Goal: Information Seeking & Learning: Compare options

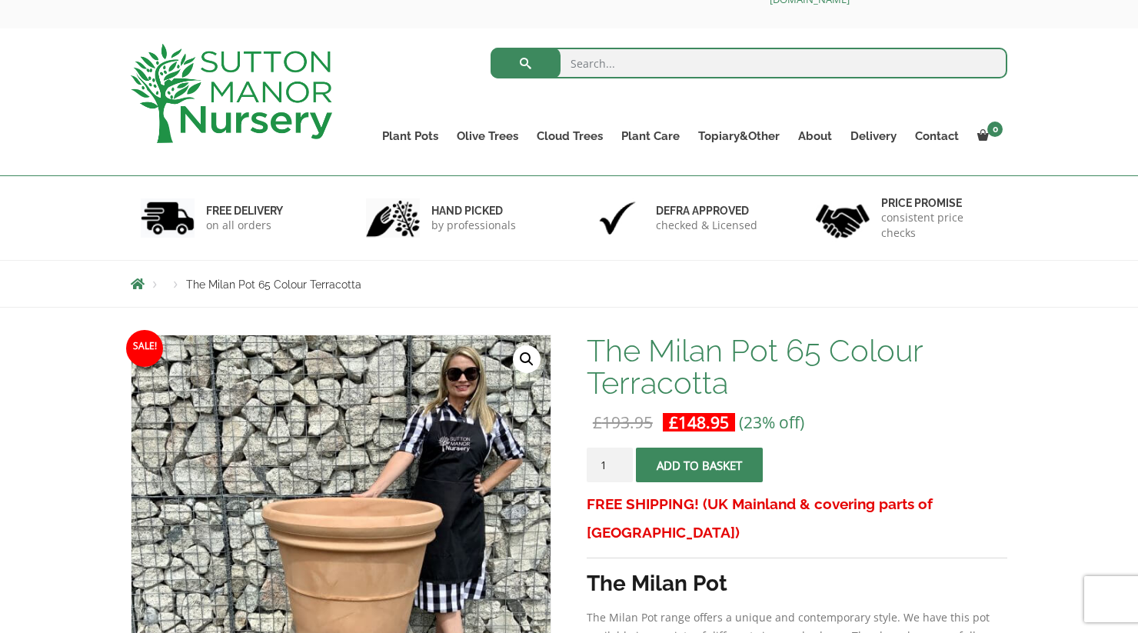
scroll to position [41, 0]
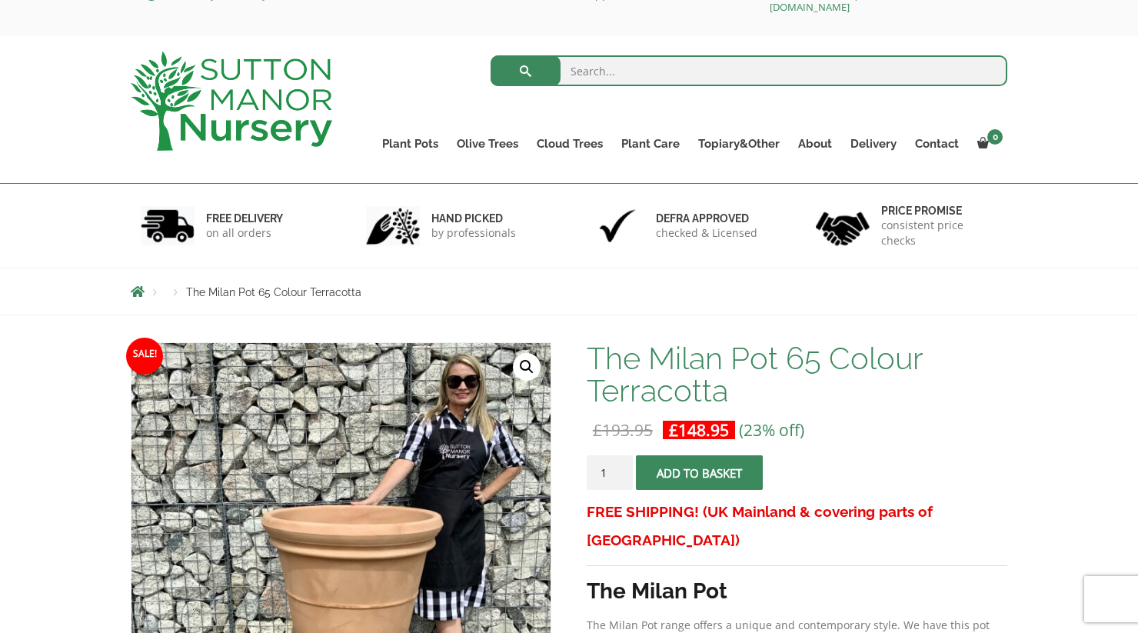
click at [771, 358] on h1 "The Milan Pot 65 Colour Terracotta" at bounding box center [797, 374] width 421 height 65
drag, startPoint x: 776, startPoint y: 358, endPoint x: 591, endPoint y: 360, distance: 185.4
click at [591, 358] on h1 "The Milan Pot 65 Colour Terracotta" at bounding box center [797, 374] width 421 height 65
copy h1 "The Milan Pot"
click at [583, 79] on input "search" at bounding box center [750, 70] width 518 height 31
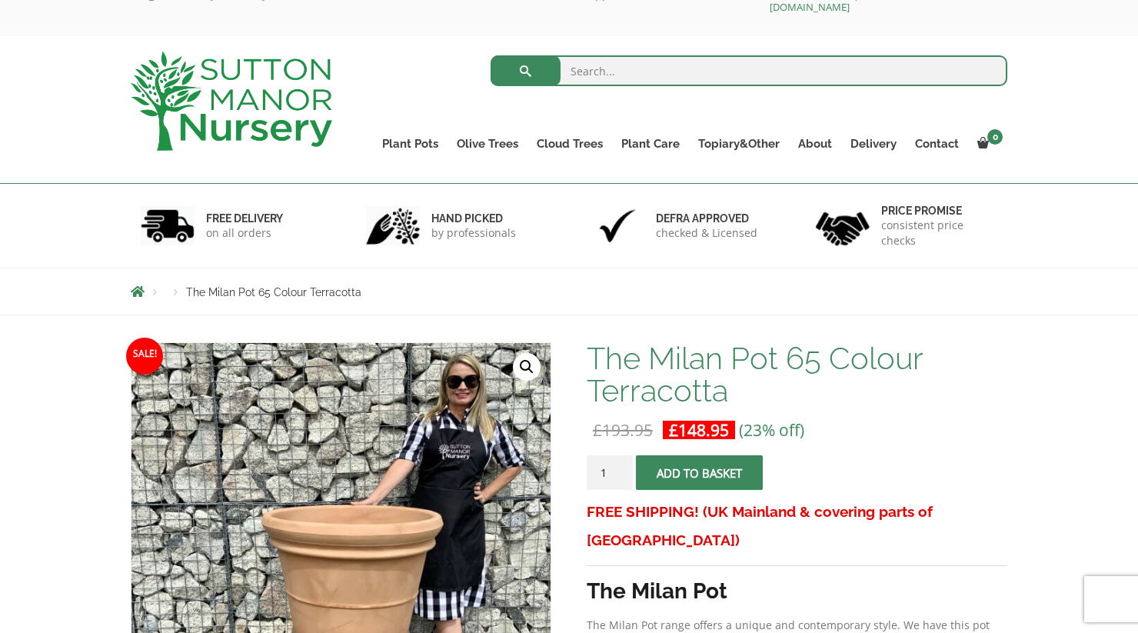
paste input "The Milan Pot"
type input "The Milan Pot"
click at [525, 71] on button "submit" at bounding box center [526, 70] width 70 height 31
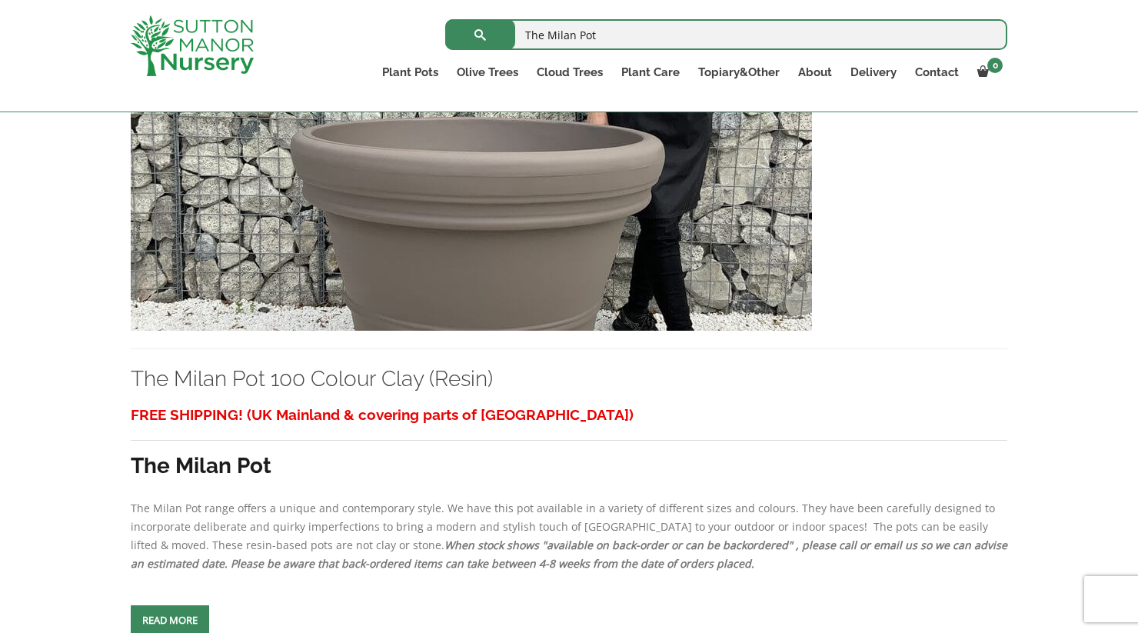
scroll to position [448, 0]
click at [686, 232] on img at bounding box center [471, 165] width 681 height 331
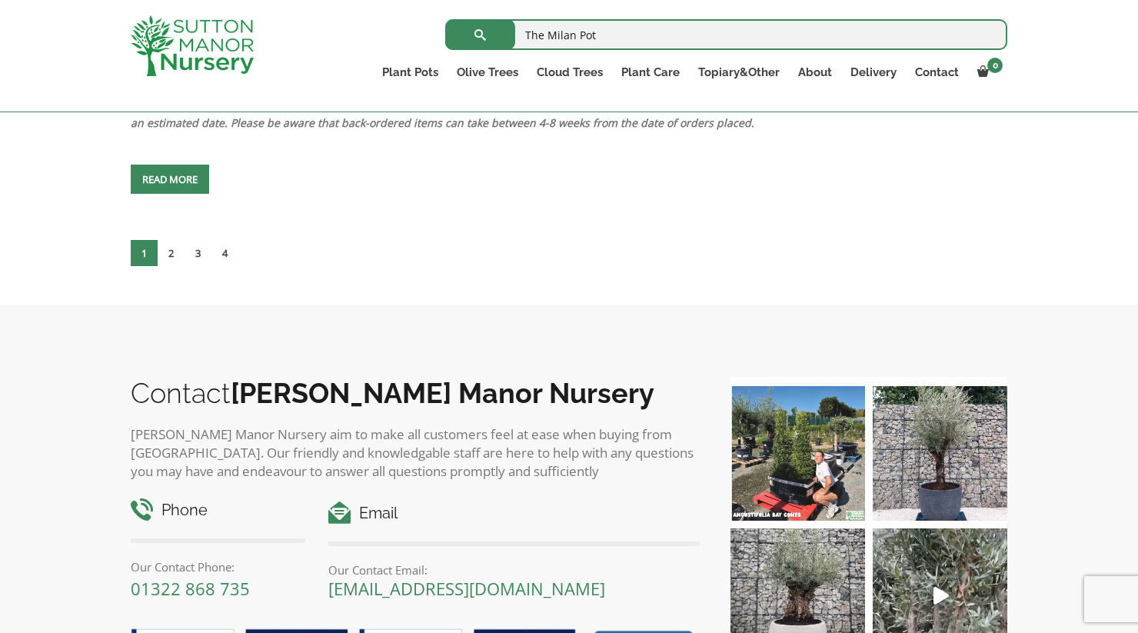
scroll to position [7038, 0]
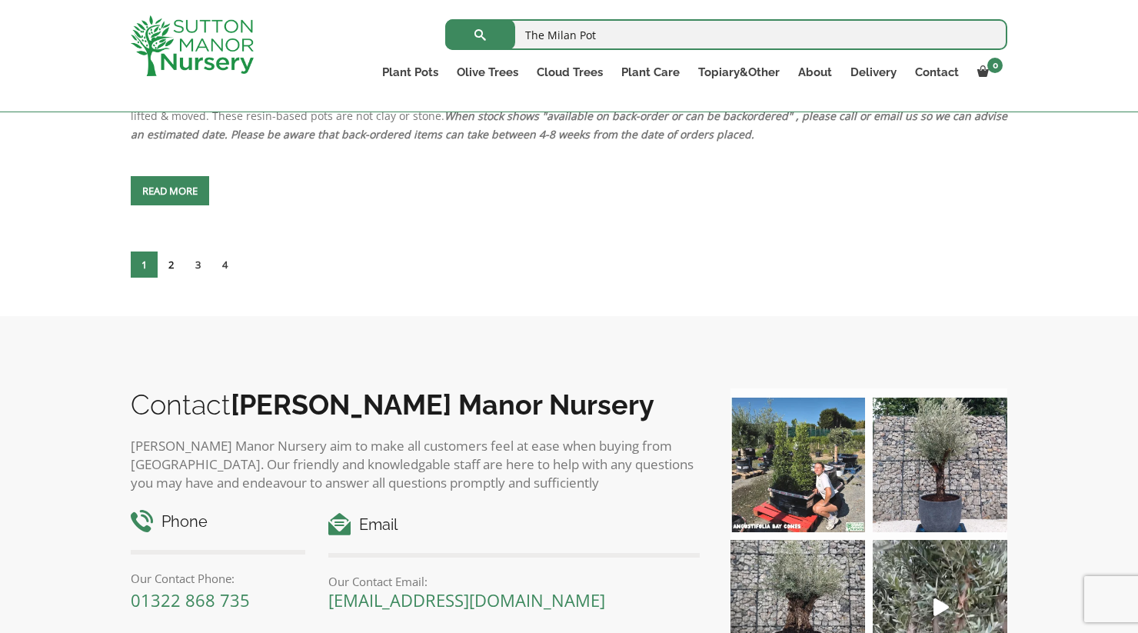
click at [166, 278] on link "2" at bounding box center [171, 265] width 27 height 26
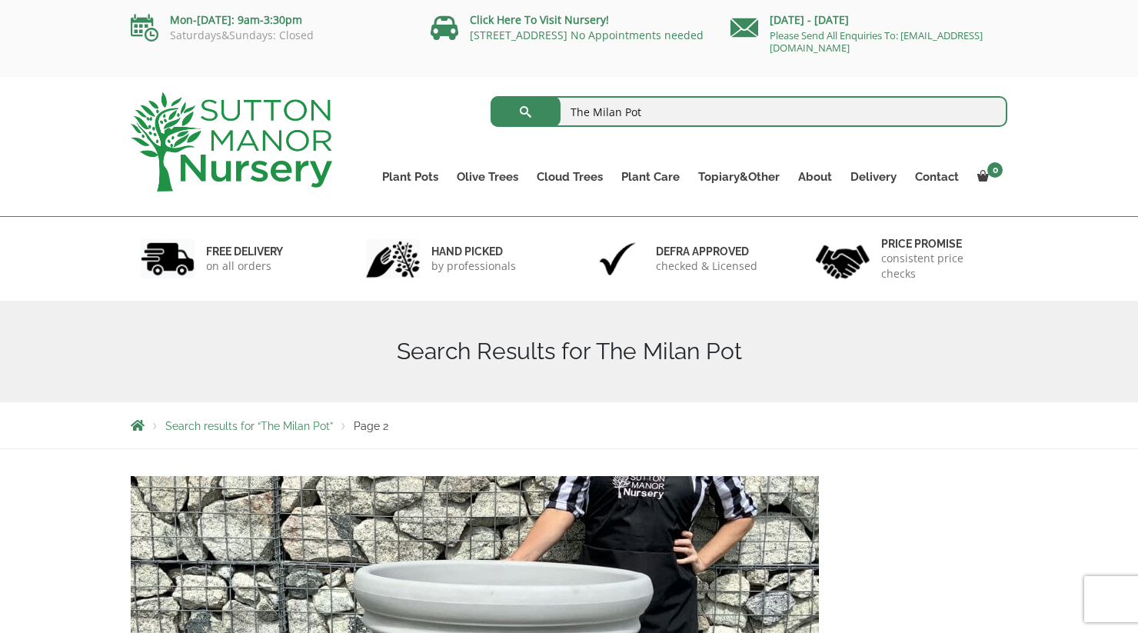
click at [281, 395] on div "Search Results for The Milan Pot" at bounding box center [569, 352] width 900 height 102
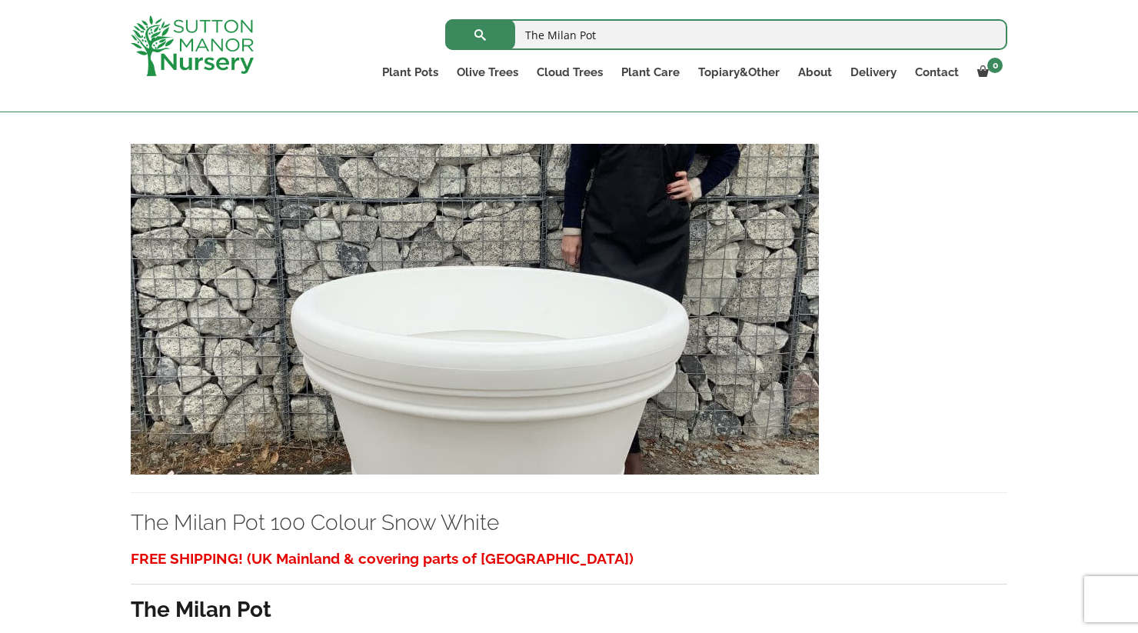
scroll to position [3076, 0]
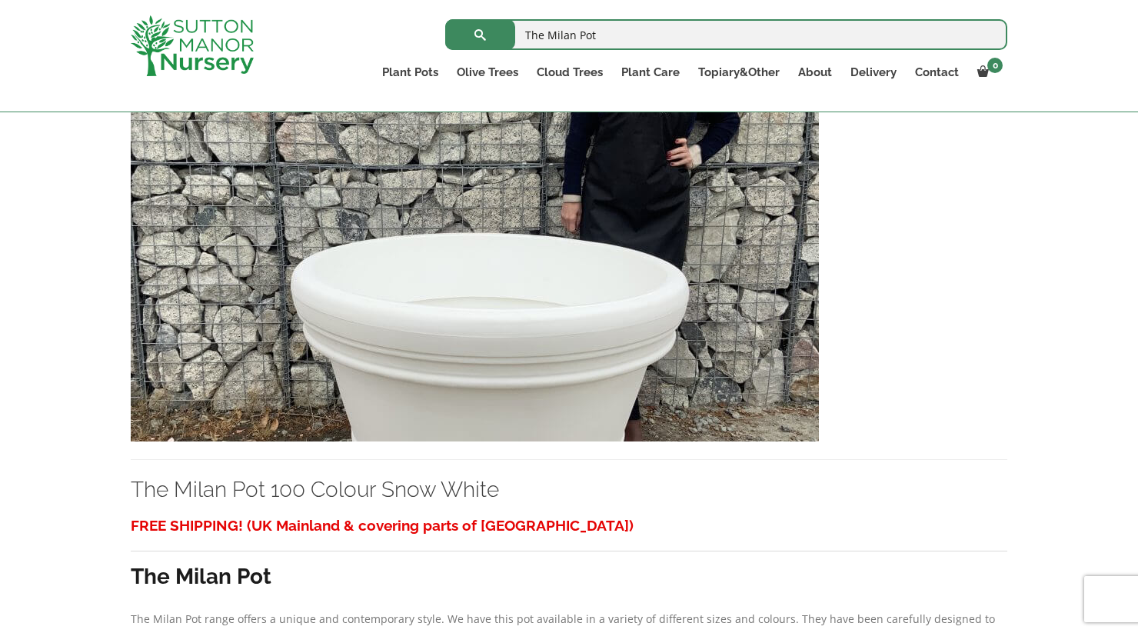
click at [309, 422] on img at bounding box center [475, 276] width 688 height 331
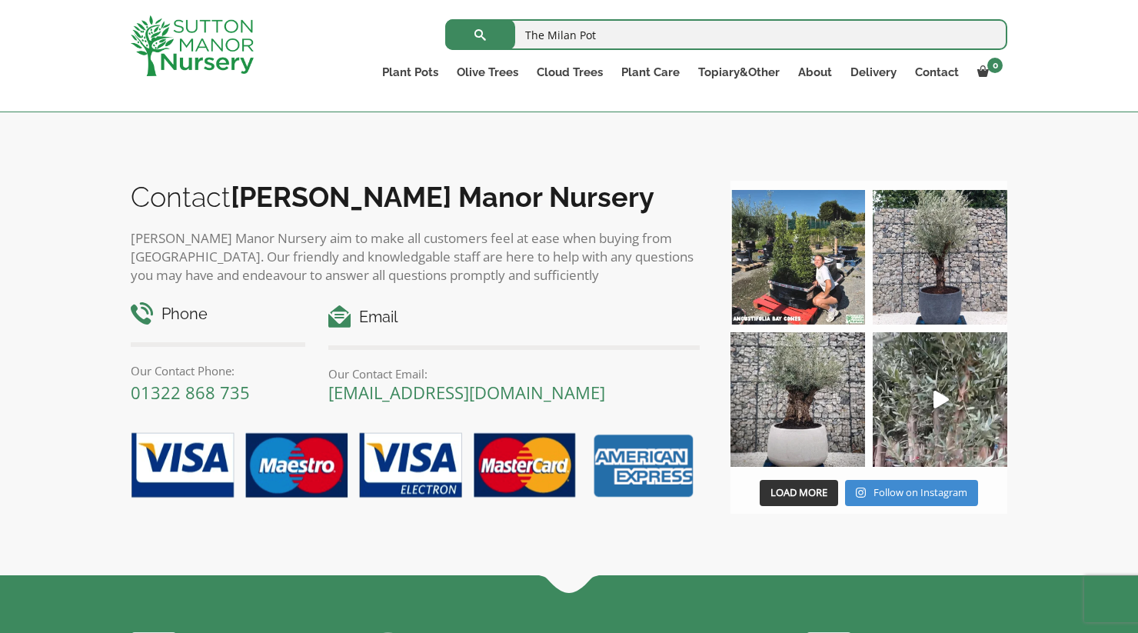
scroll to position [7272, 0]
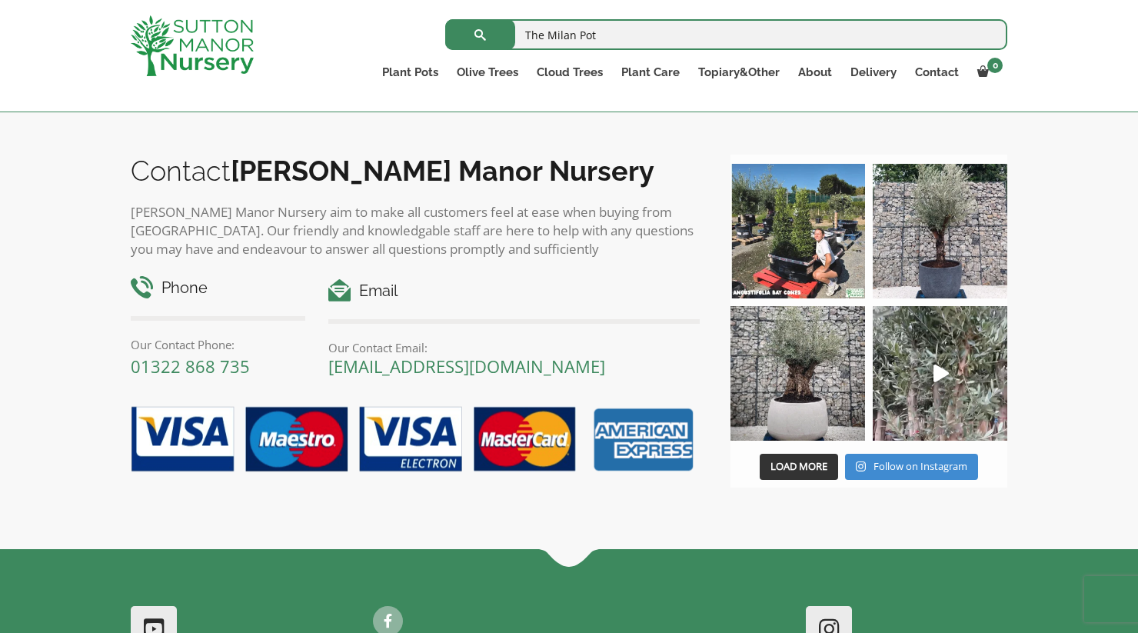
click at [205, 44] on link "3" at bounding box center [198, 31] width 27 height 26
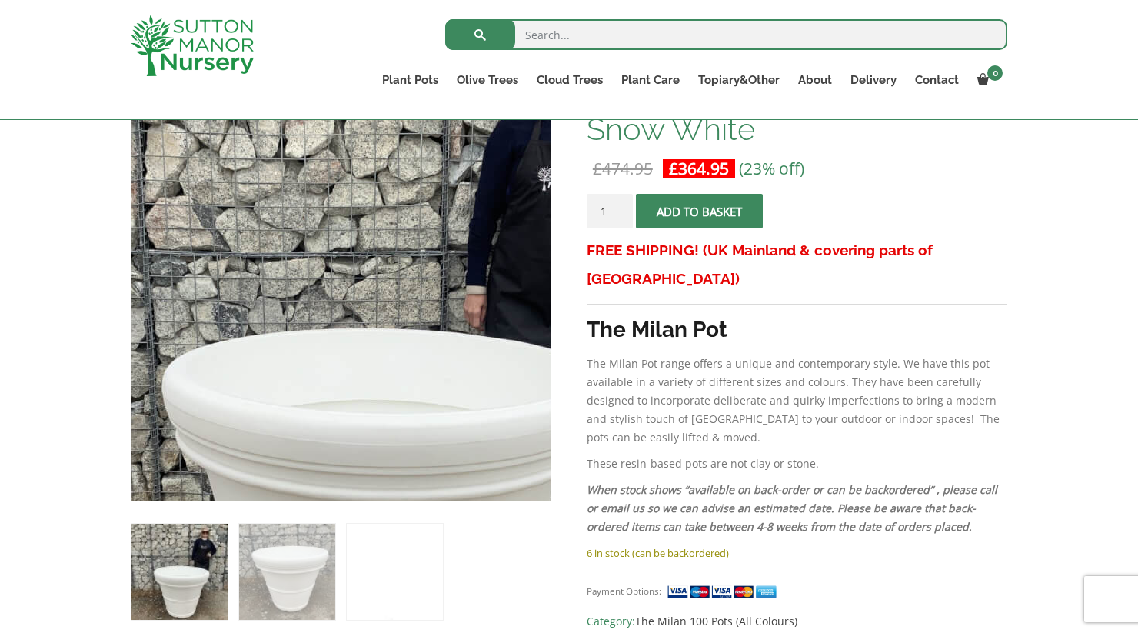
scroll to position [359, 0]
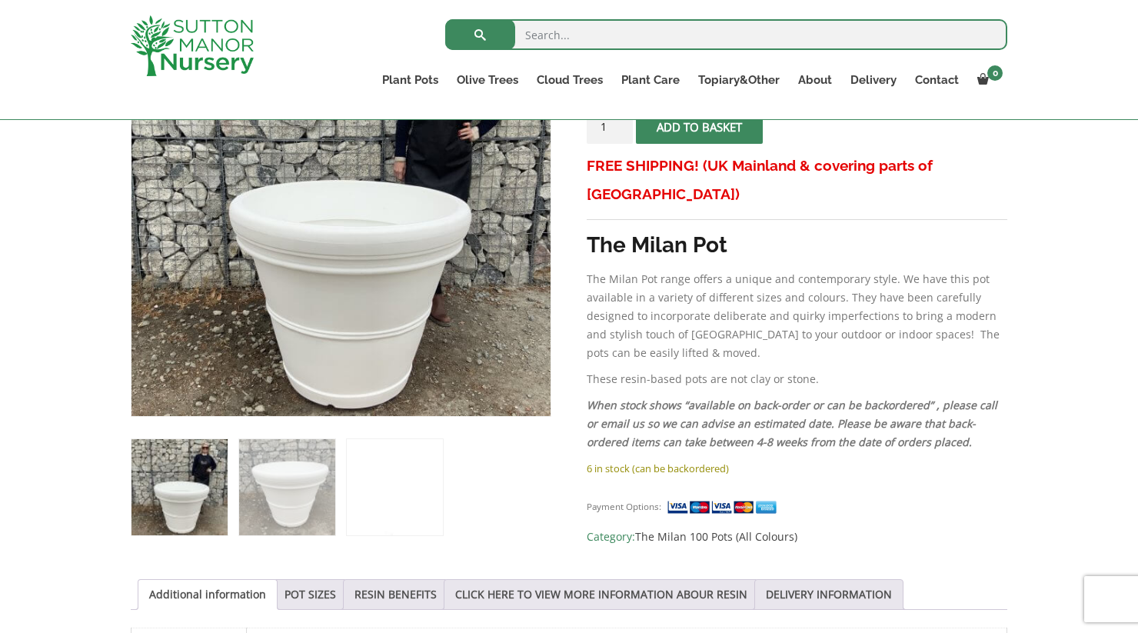
click at [191, 483] on img at bounding box center [180, 487] width 96 height 96
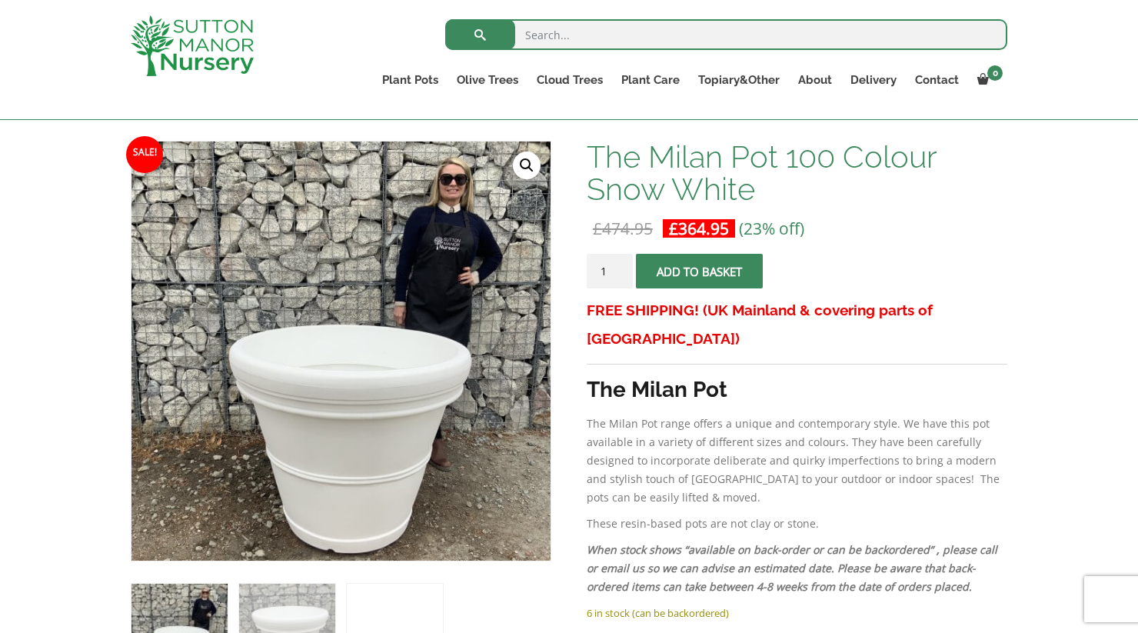
scroll to position [214, 0]
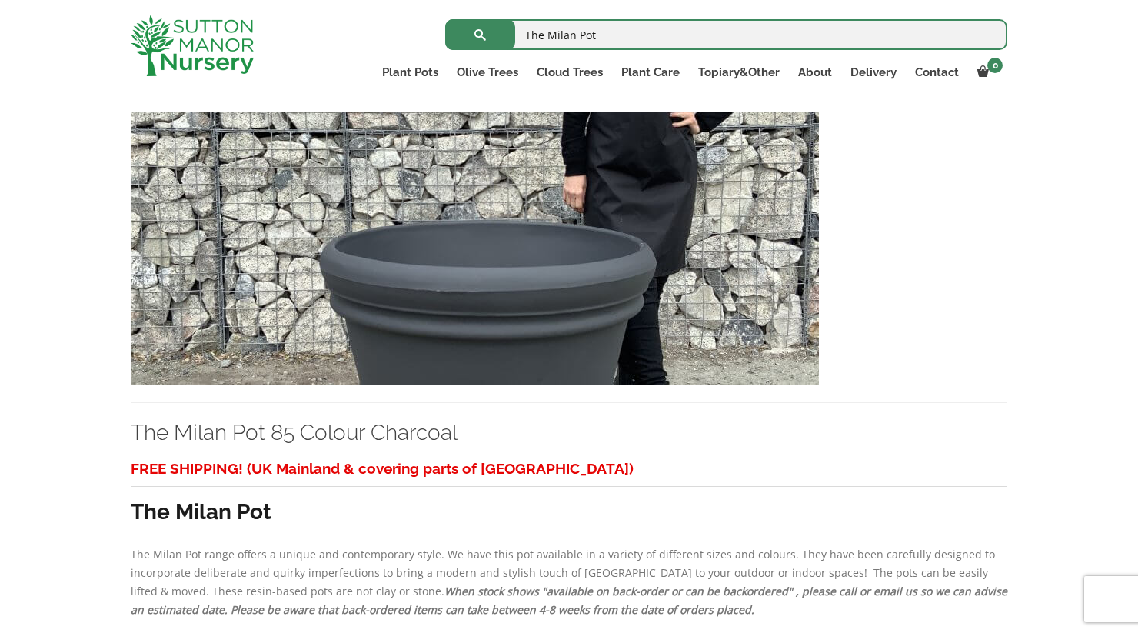
scroll to position [1759, 0]
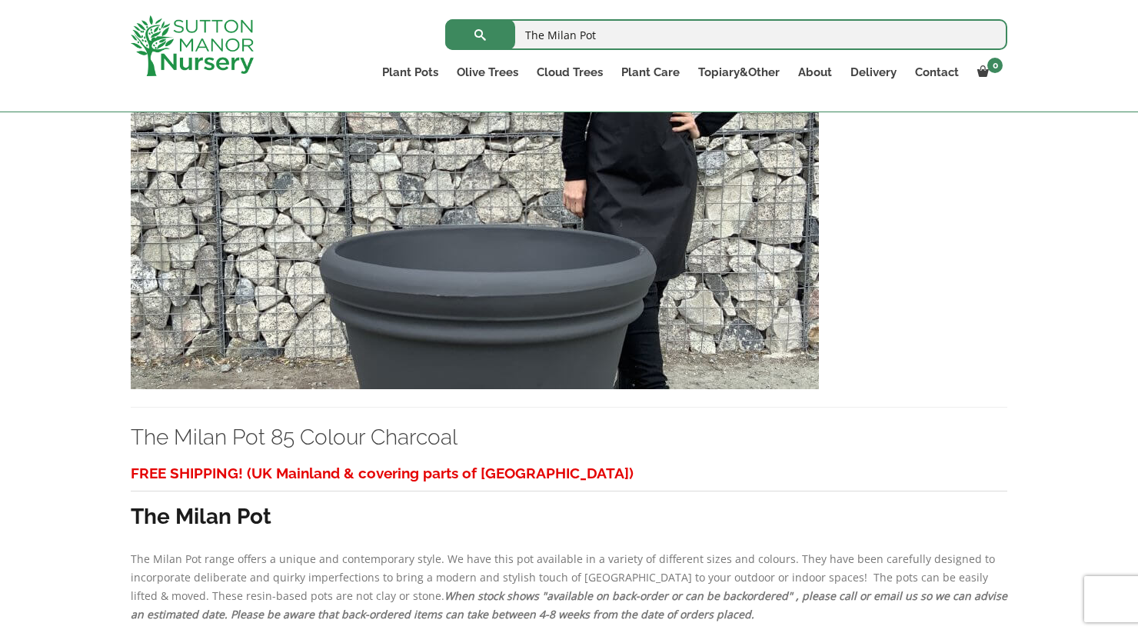
click at [322, 262] on img at bounding box center [475, 223] width 688 height 331
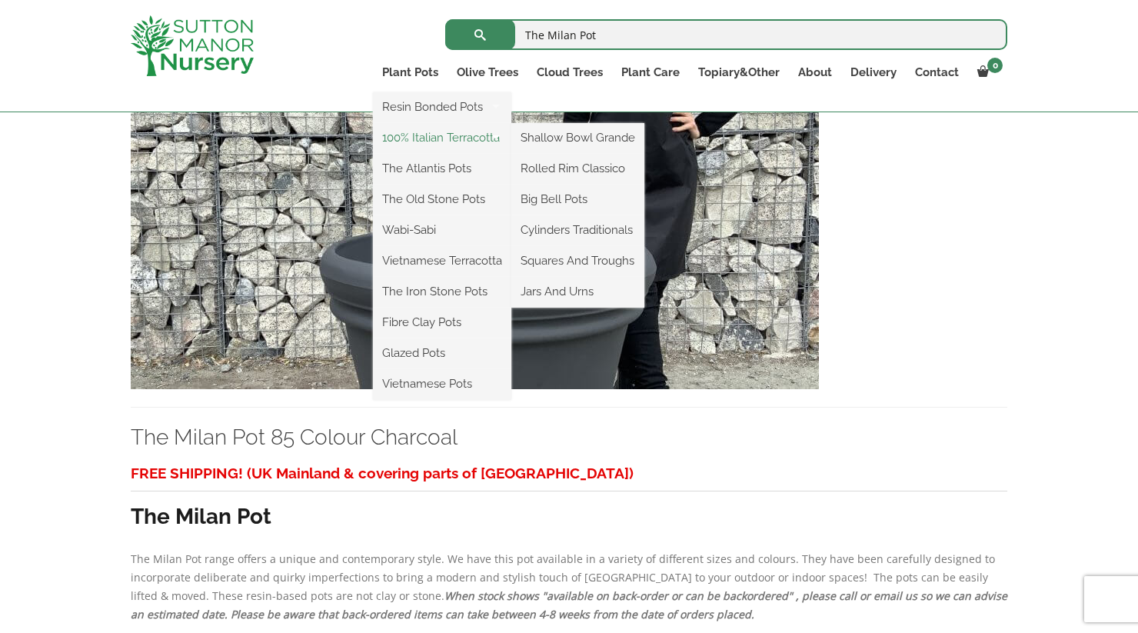
click at [450, 137] on link "100% Italian Terracotta" at bounding box center [442, 137] width 138 height 23
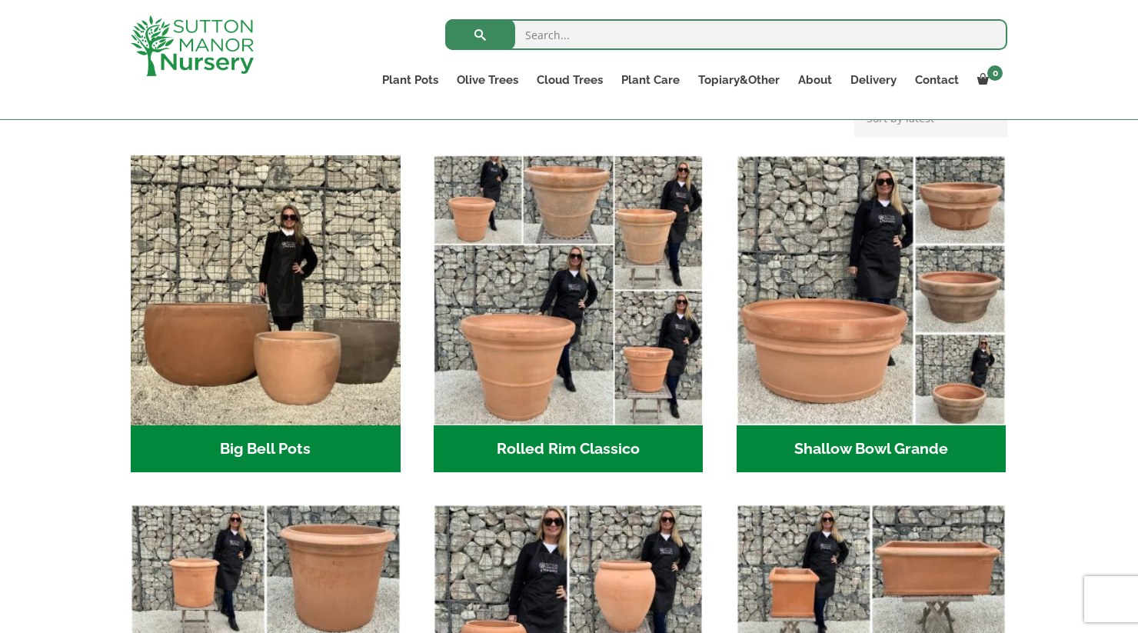
scroll to position [434, 0]
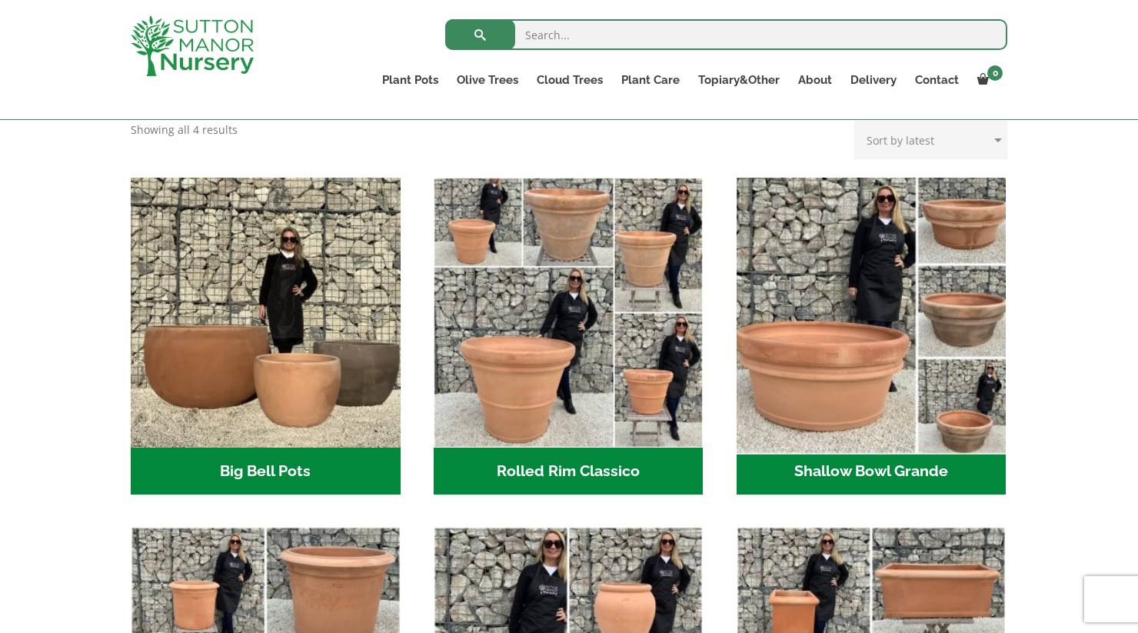
click at [874, 358] on img "Visit product category Shallow Bowl Grande" at bounding box center [871, 312] width 283 height 283
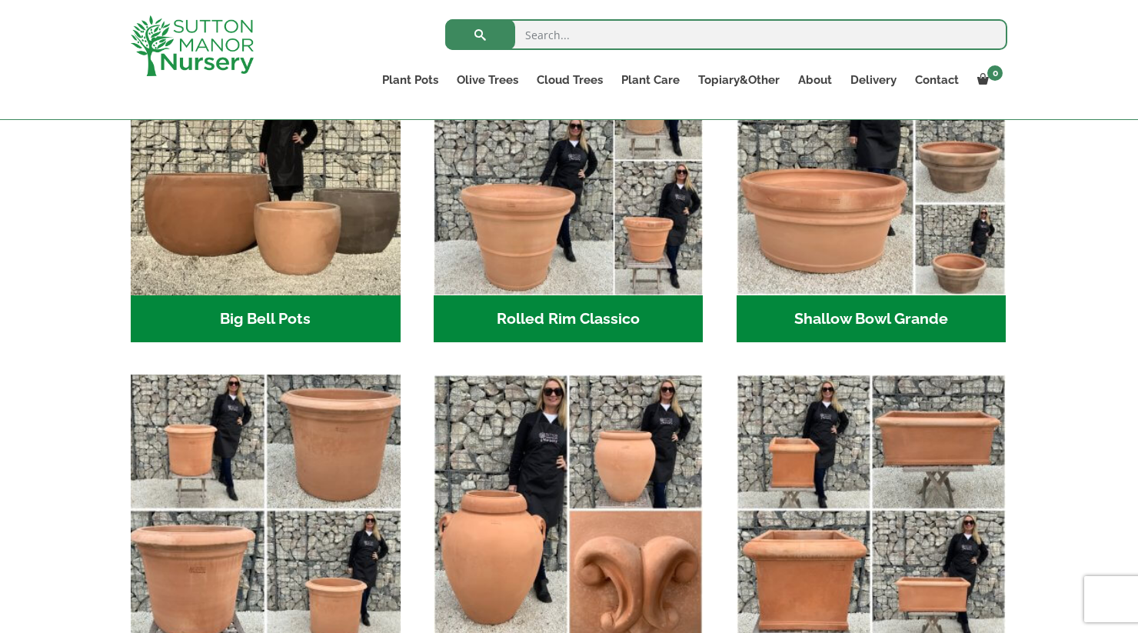
scroll to position [584, 0]
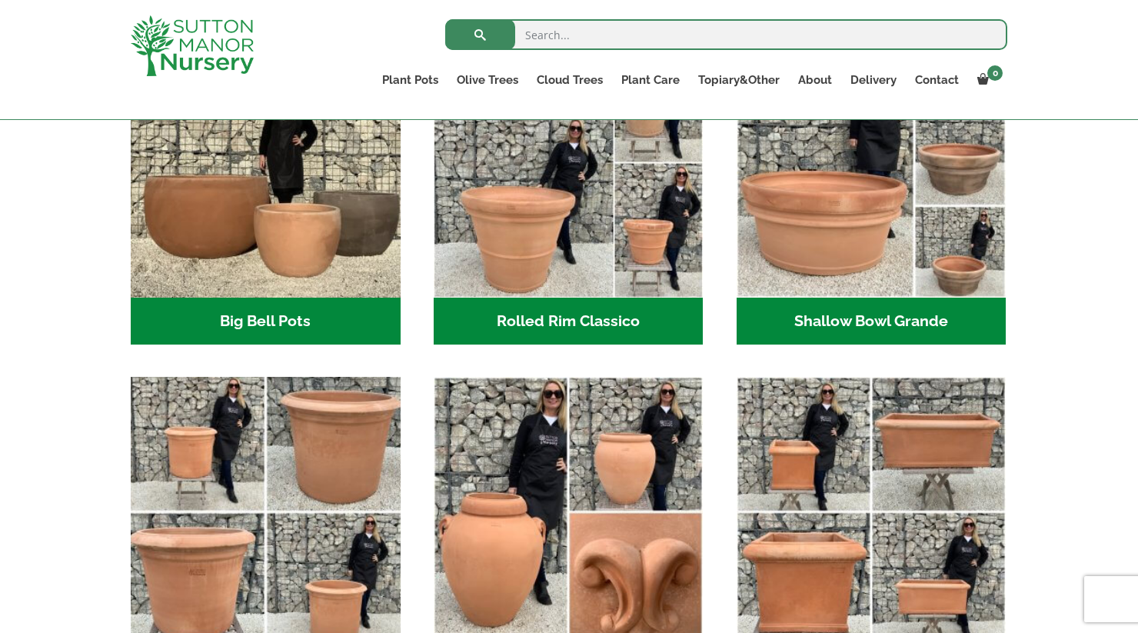
click at [291, 455] on img "Visit product category Cylinders Traditionals" at bounding box center [265, 512] width 283 height 283
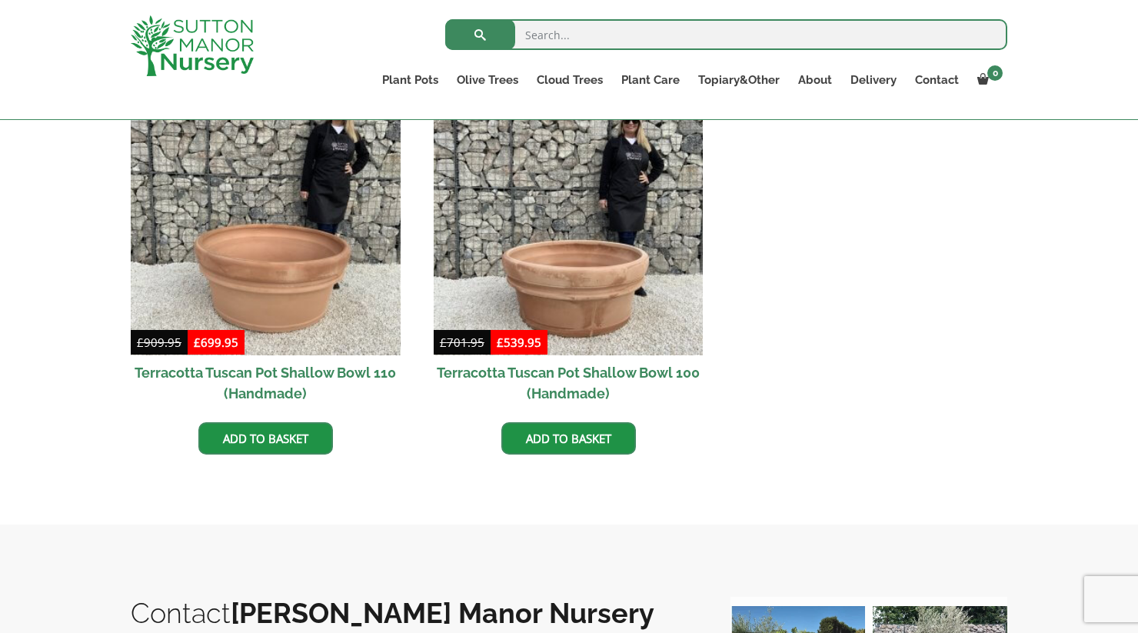
scroll to position [809, 0]
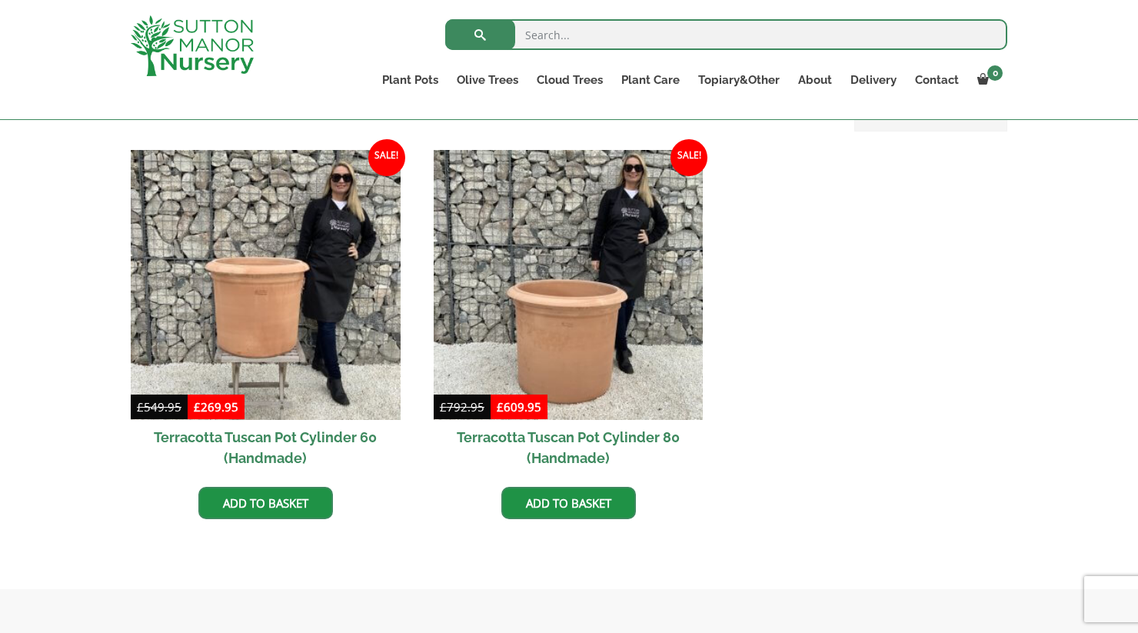
scroll to position [672, 0]
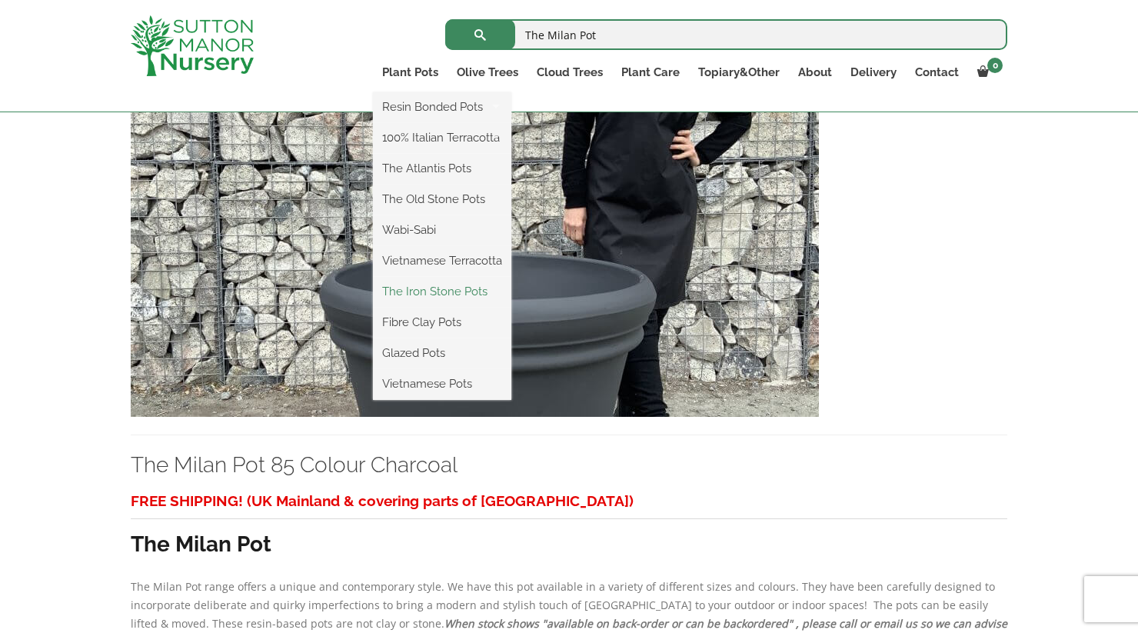
click at [455, 291] on link "The Iron Stone Pots" at bounding box center [442, 291] width 138 height 23
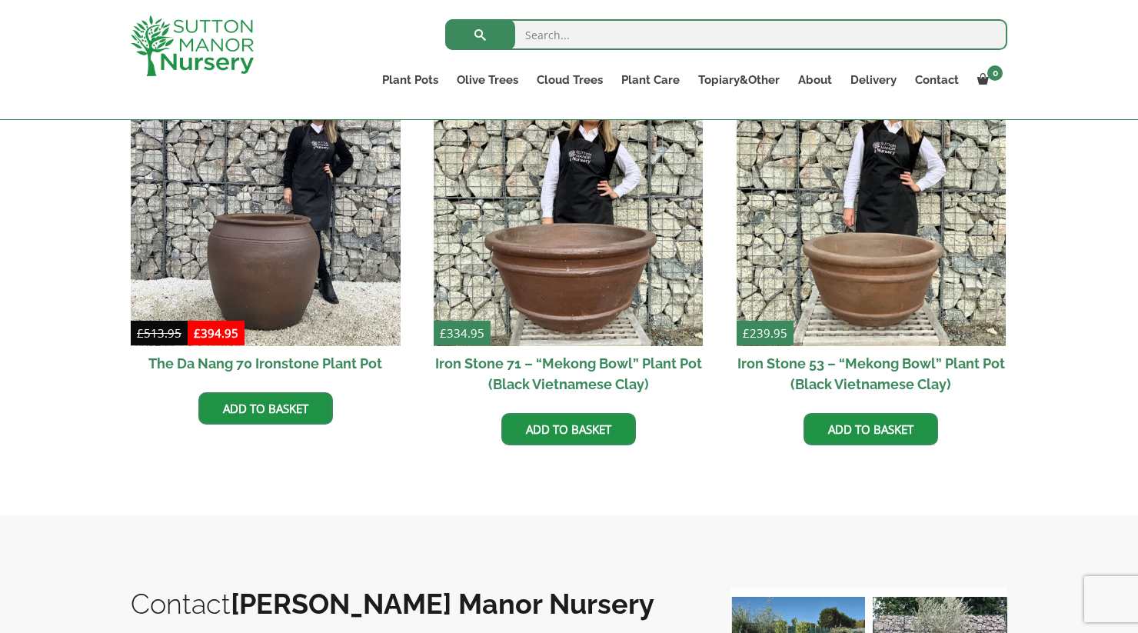
scroll to position [978, 0]
